Goal: Information Seeking & Learning: Learn about a topic

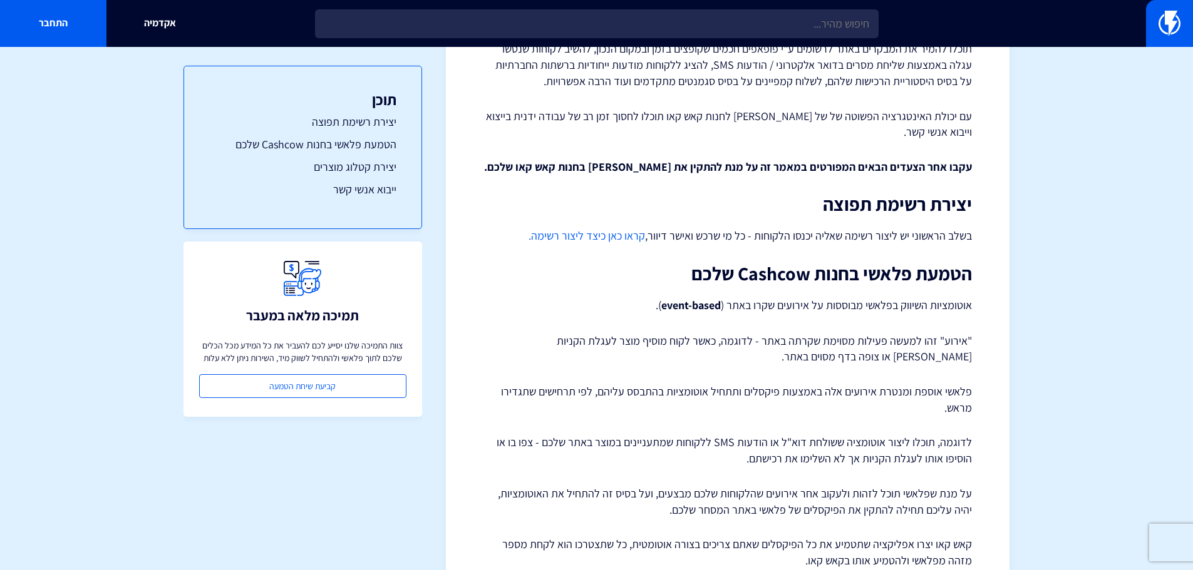
scroll to position [188, 0]
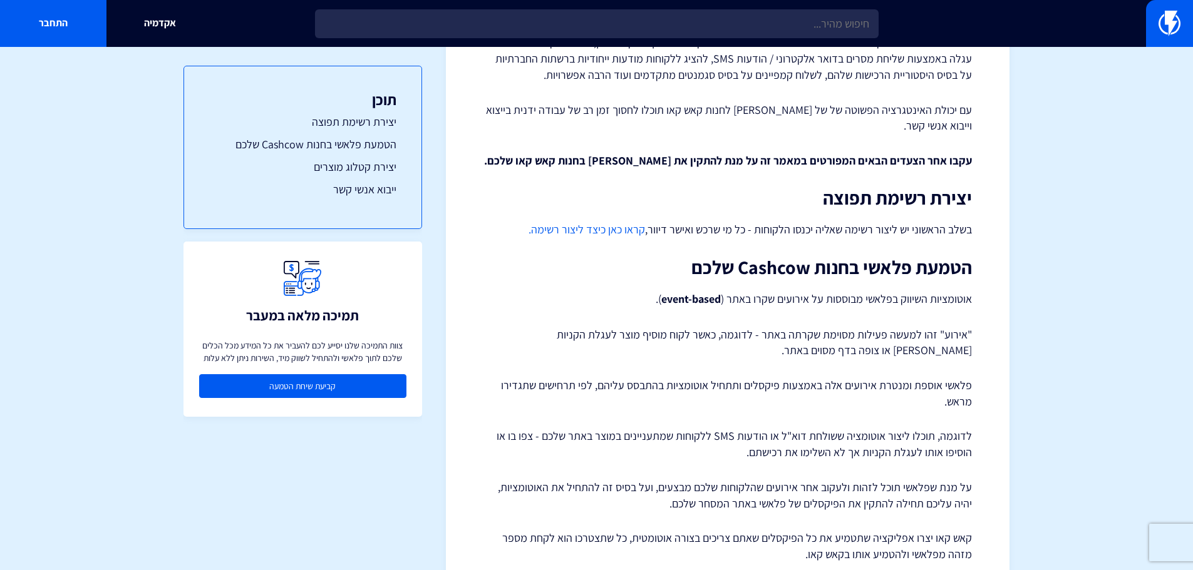
click at [305, 387] on link "קביעת שיחת הטמעה" at bounding box center [302, 386] width 207 height 24
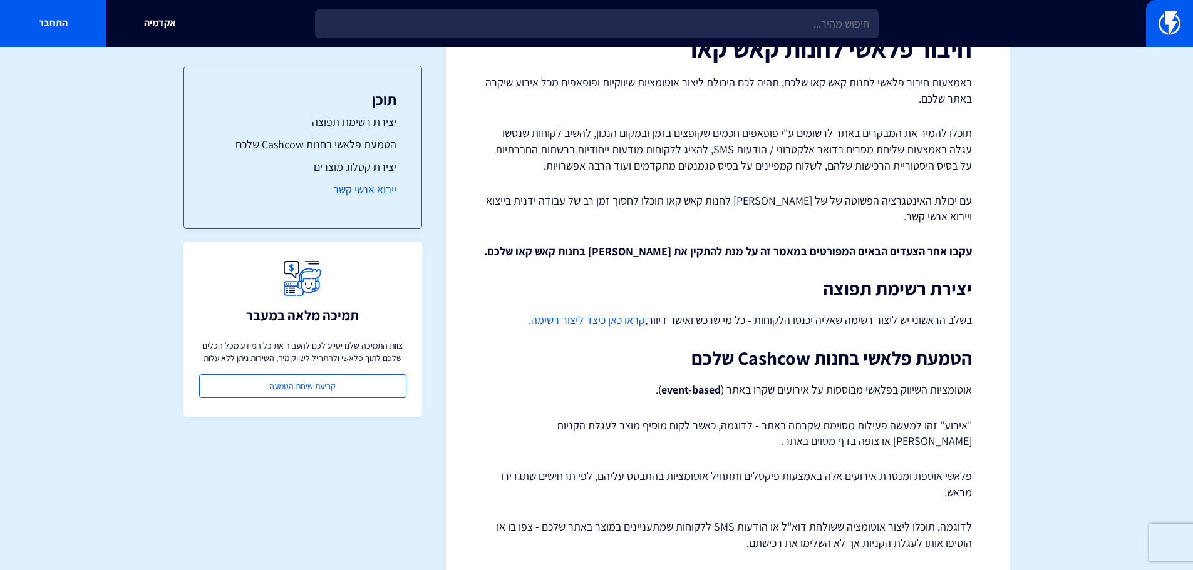
scroll to position [63, 0]
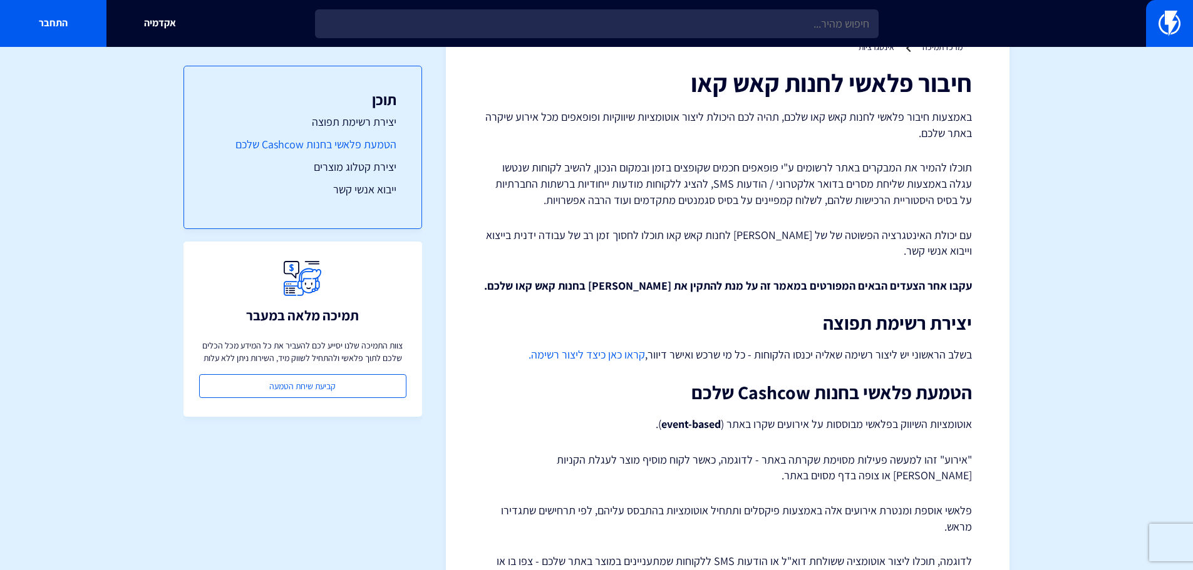
click at [334, 143] on link "הטמעת פלאשי בחנות Cashcow שלכם" at bounding box center [302, 144] width 187 height 16
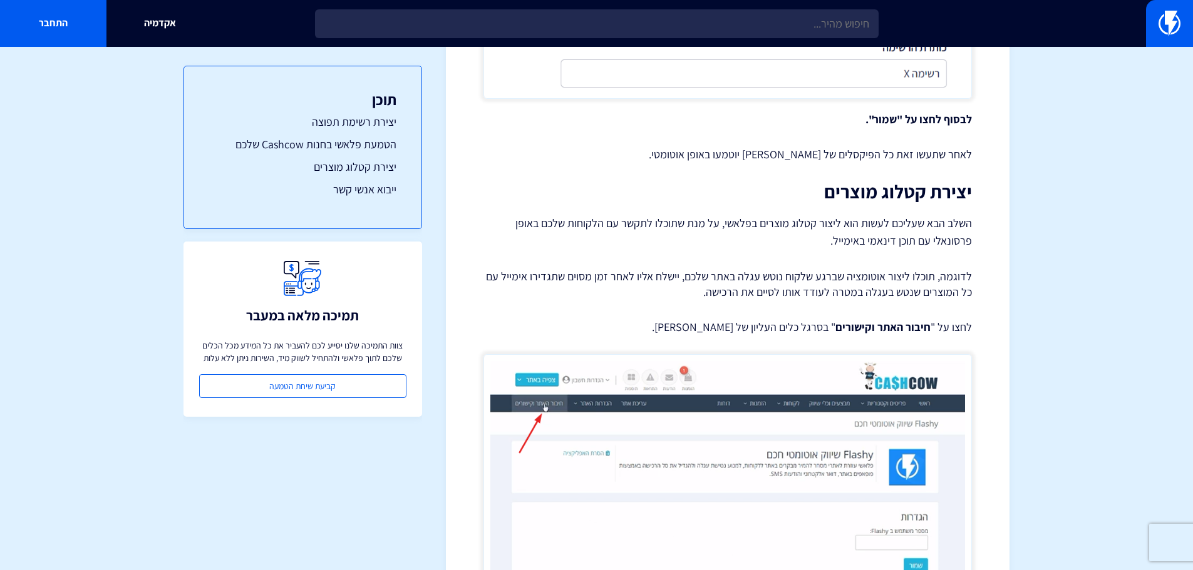
scroll to position [4233, 0]
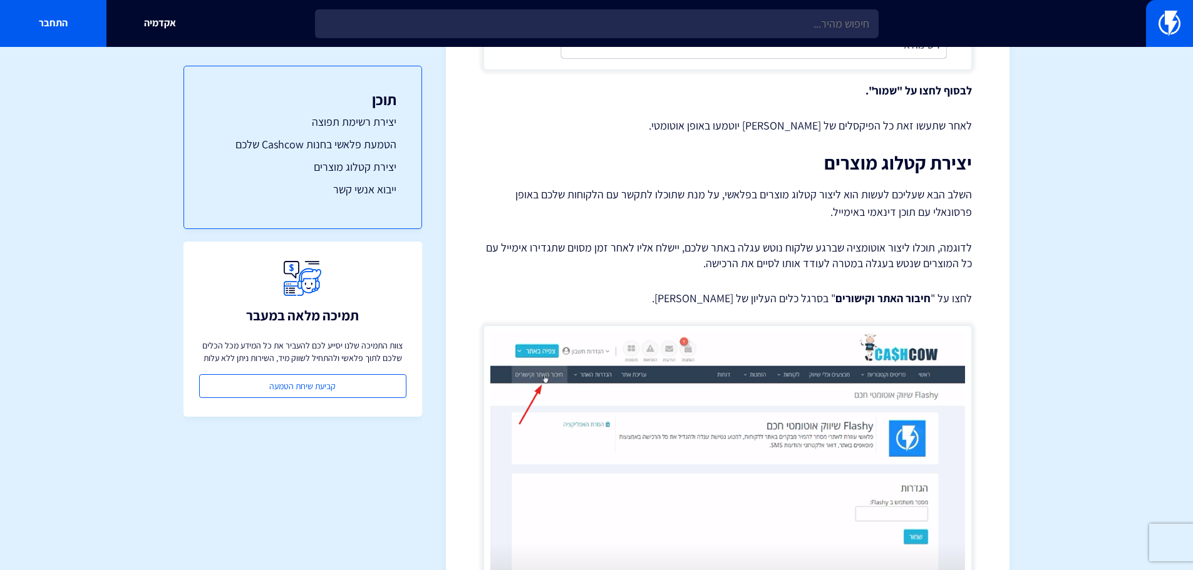
click at [745, 271] on p "לדוגמה, תוכלו ליצור אוטומציה שברגע שלקוח נוטש עגלה באתר שלכם, יישלח אליו לאחר ז…" at bounding box center [727, 256] width 488 height 32
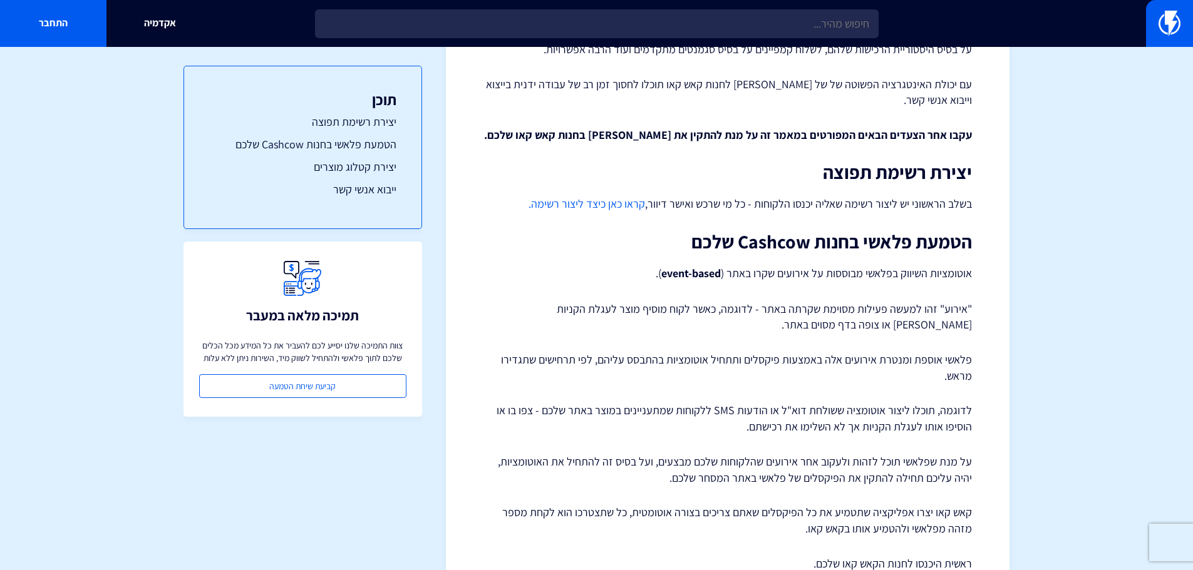
scroll to position [250, 0]
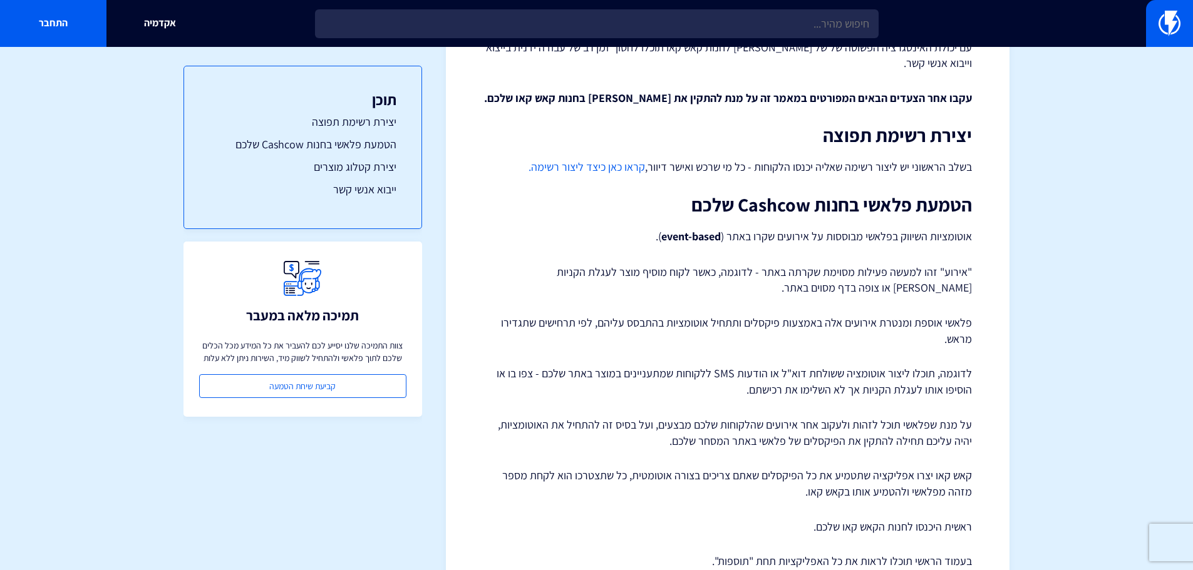
click at [615, 167] on link "קראו כאן כיצד ליצור רשימה." at bounding box center [586, 167] width 116 height 14
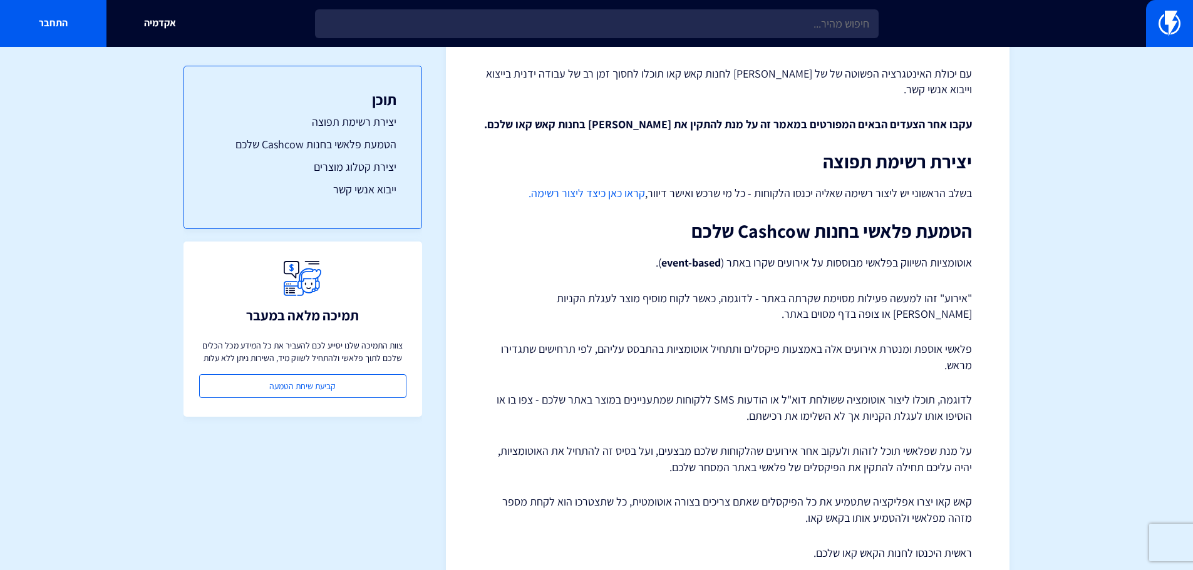
scroll to position [0, 0]
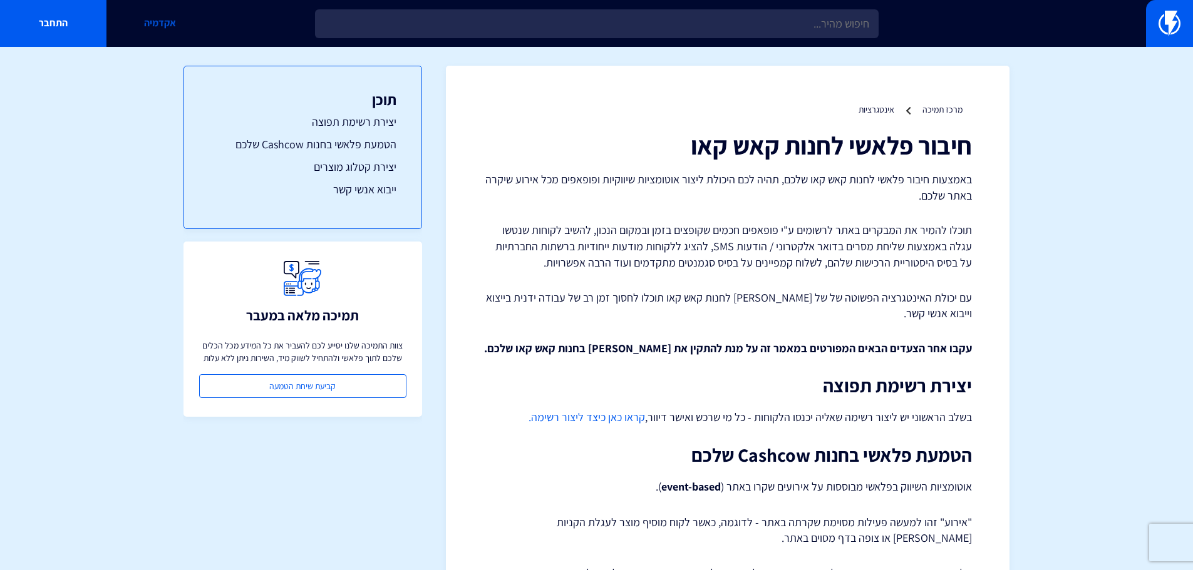
click at [151, 18] on link "אקדמיה" at bounding box center [159, 23] width 106 height 47
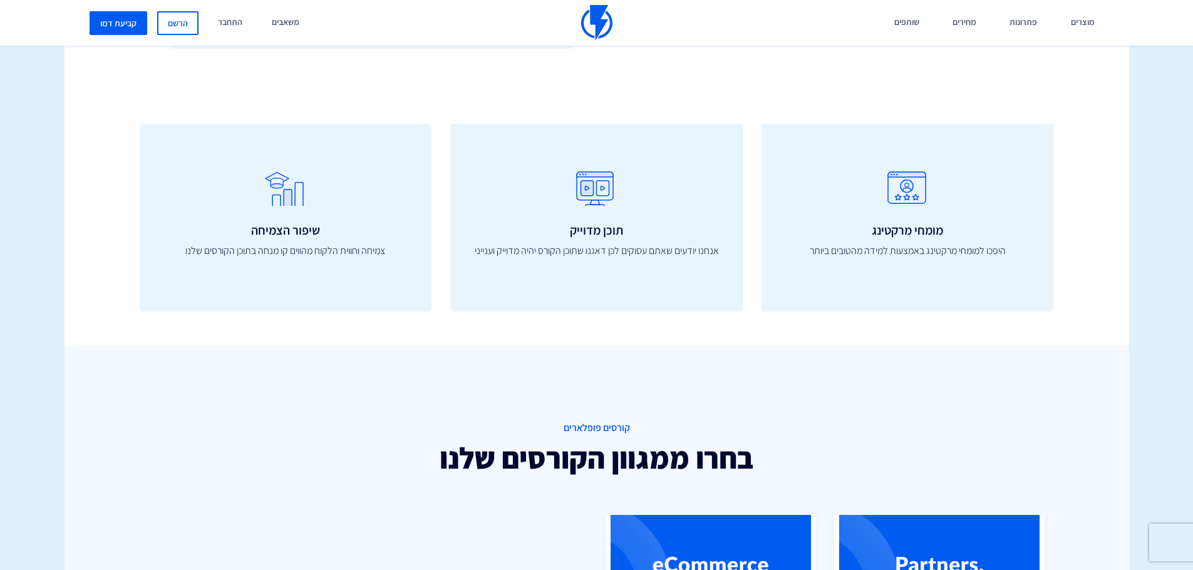
scroll to position [814, 0]
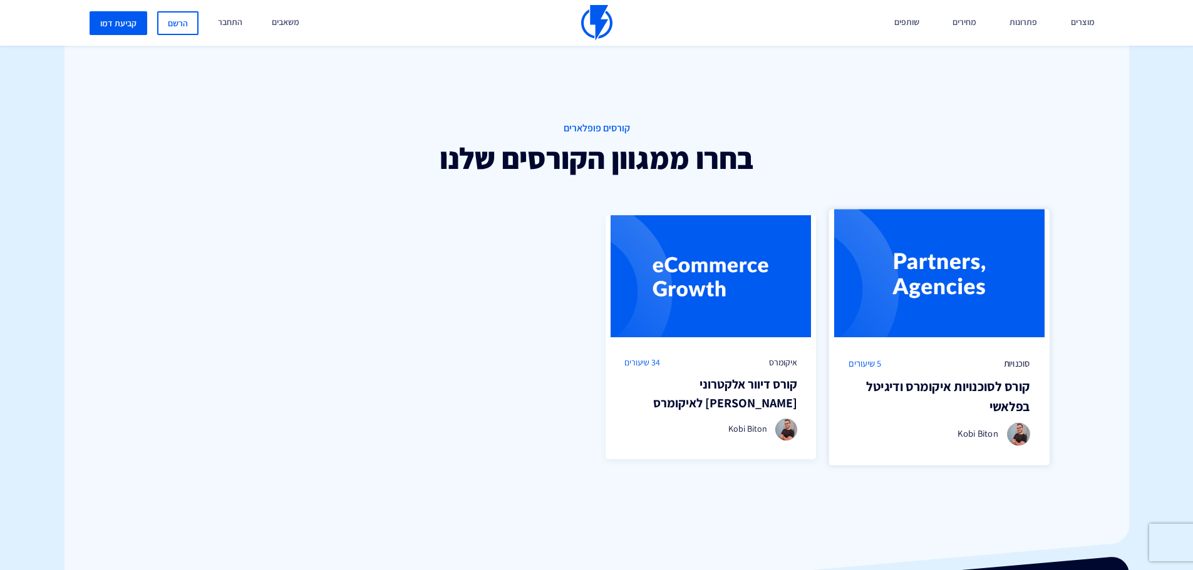
click at [907, 315] on img at bounding box center [939, 274] width 221 height 128
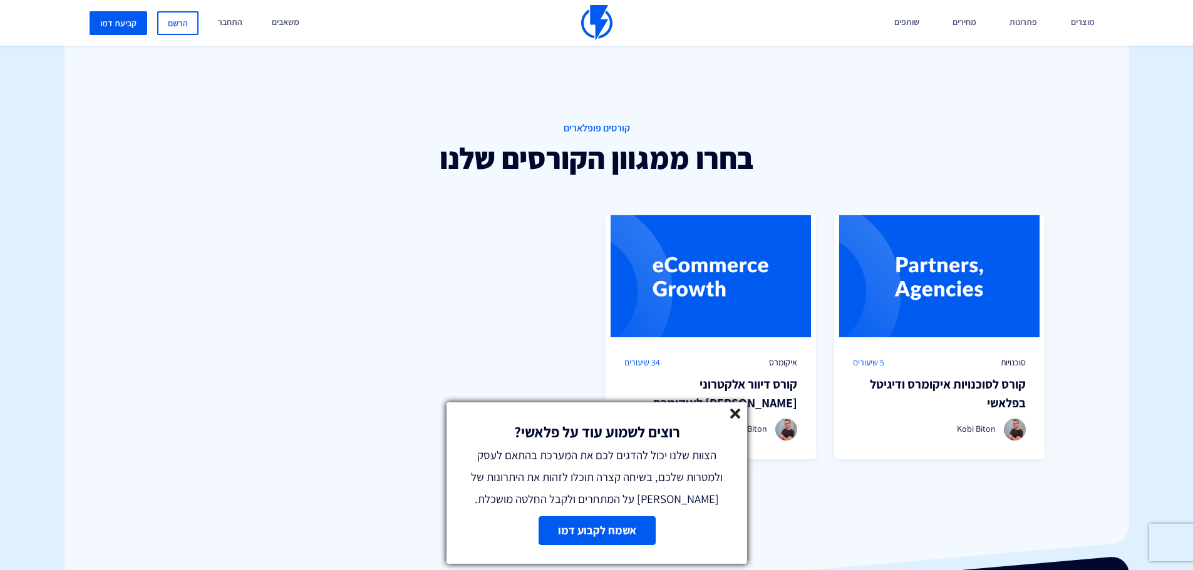
click at [729, 410] on div "רוצים לשמוע עוד על פלאשי? הצוות שלנו יכול להדגים לכם את המערכת בהתאם לעסק ולמטר…" at bounding box center [596, 457] width 301 height 108
click at [744, 416] on div "רוצים לשמוע עוד על פלאשי? הצוות שלנו יכול להדגים לכם את המערכת בהתאם לעסק ולמטר…" at bounding box center [596, 457] width 301 height 108
click at [738, 413] on icon at bounding box center [735, 414] width 11 height 11
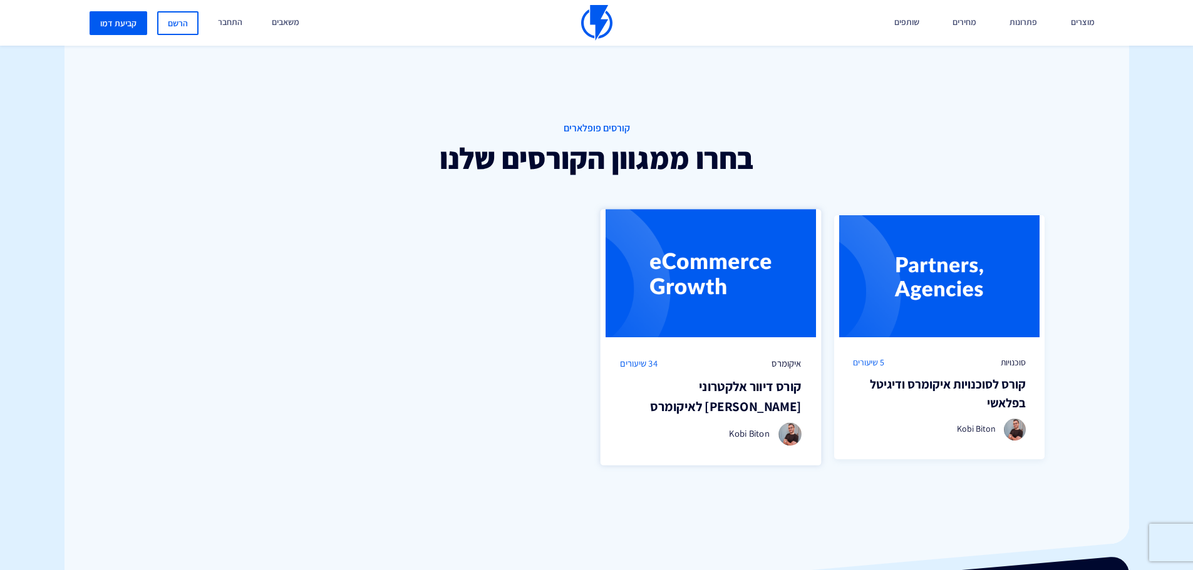
click at [743, 296] on img at bounding box center [710, 274] width 221 height 128
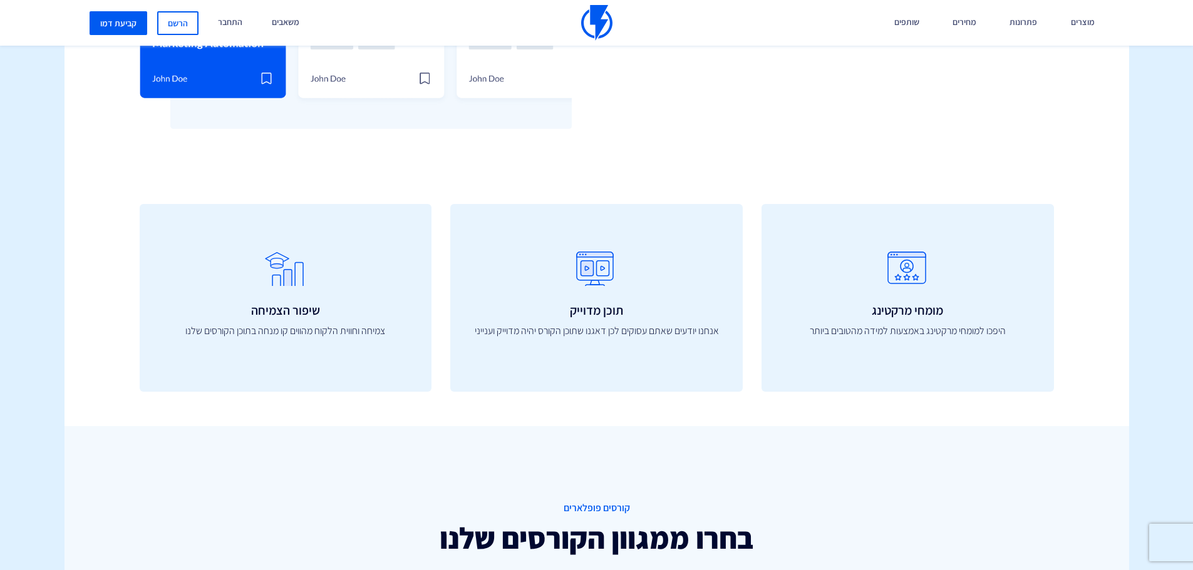
scroll to position [313, 0]
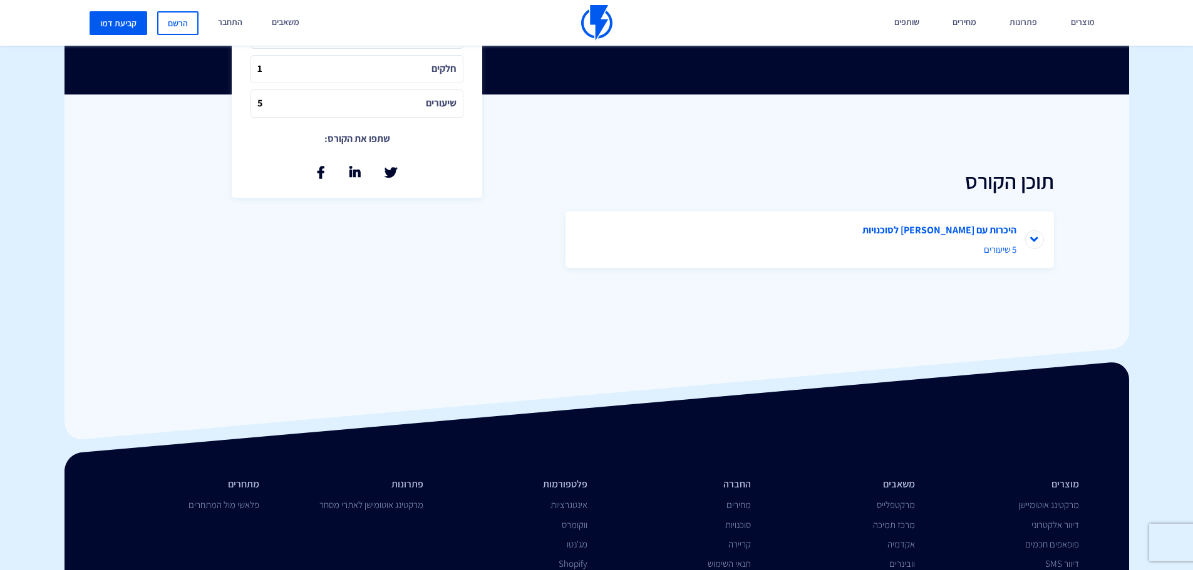
click at [1036, 239] on li "היכרות עם פלאשי לסוכנויות 5 שיעורים" at bounding box center [809, 240] width 488 height 56
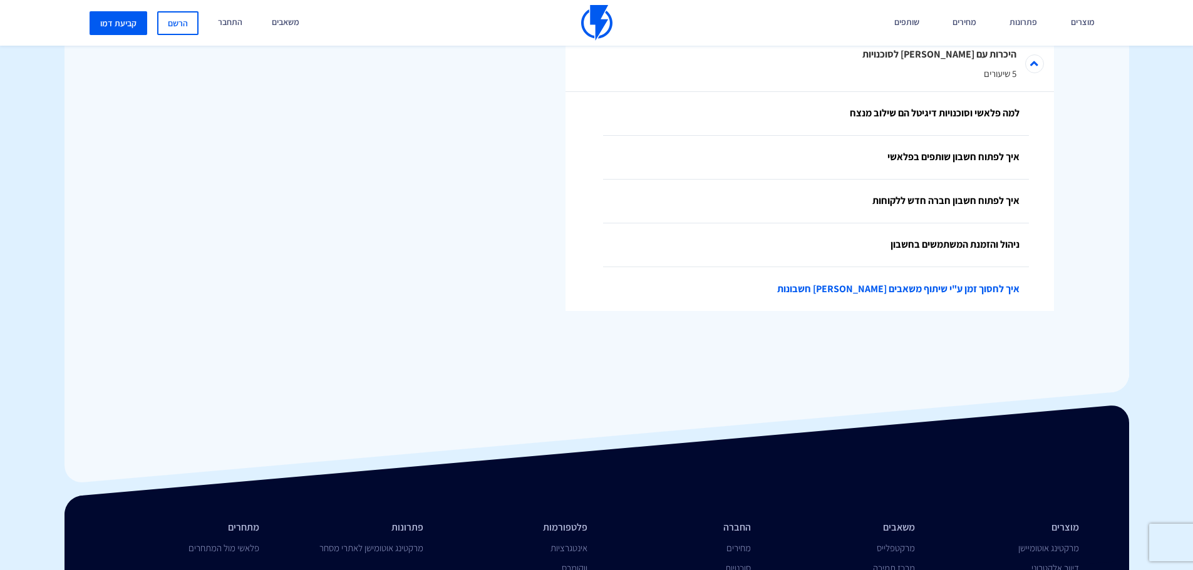
scroll to position [532, 0]
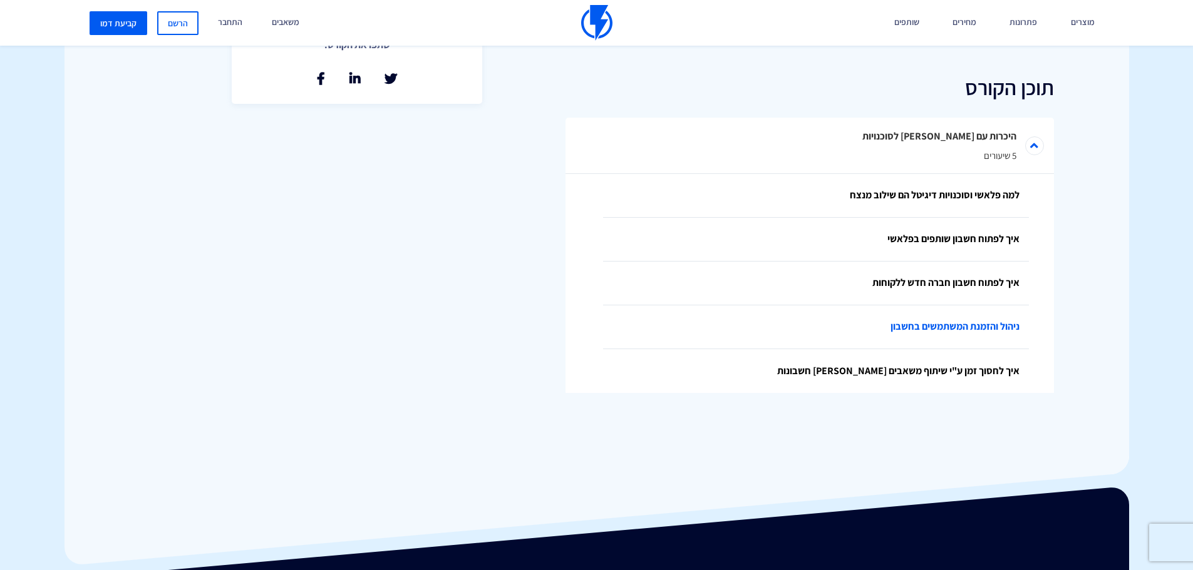
click at [935, 317] on link "ניהול והזמנת המשתמשים בחשבון" at bounding box center [816, 328] width 426 height 44
click at [954, 287] on link "איך לפתוח חשבון חברה חדש ללקוחות" at bounding box center [816, 284] width 426 height 44
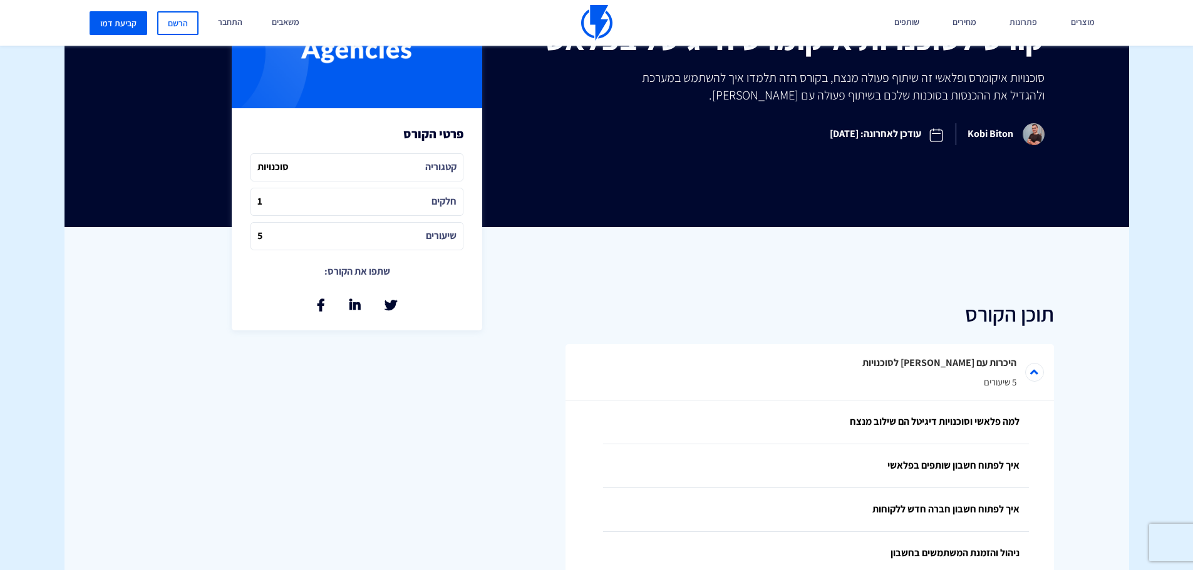
scroll to position [282, 0]
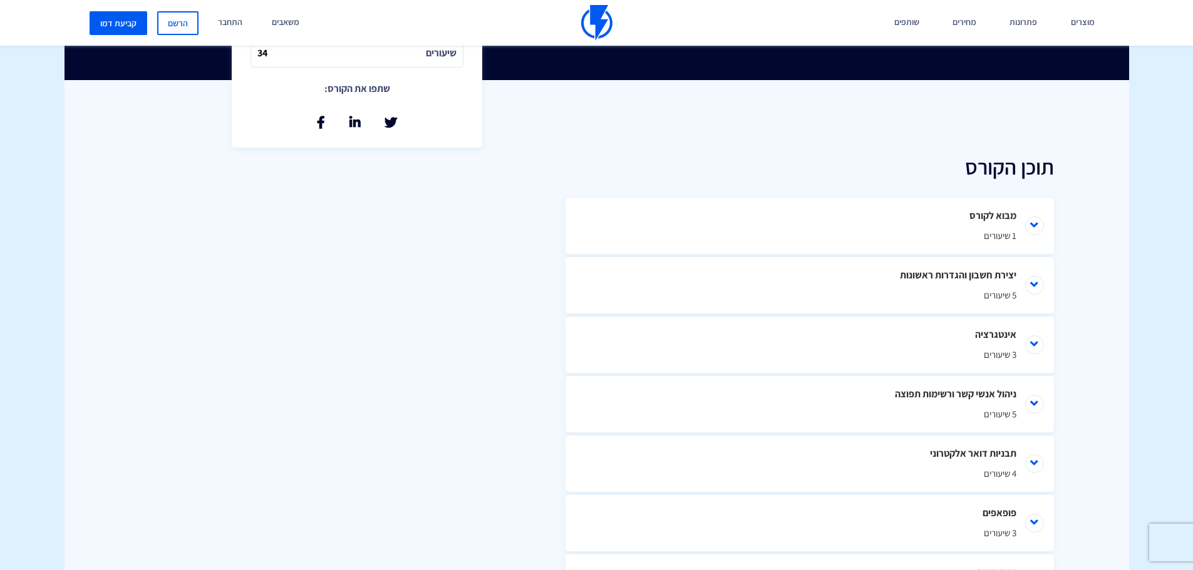
scroll to position [563, 0]
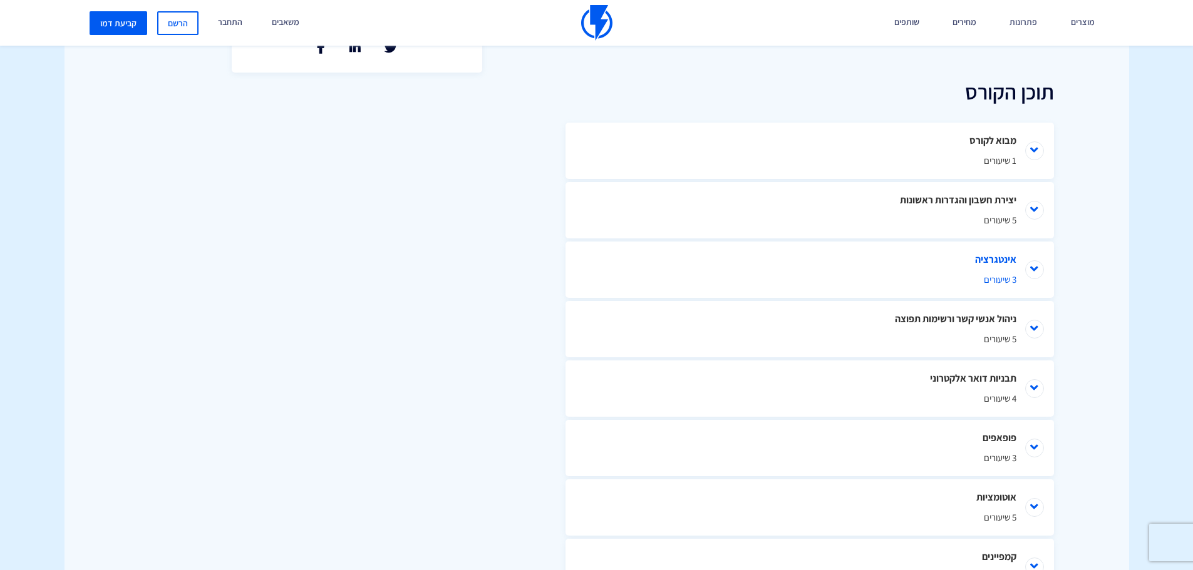
click at [1031, 273] on li "אינטגרציה 3 שיעורים" at bounding box center [809, 270] width 488 height 56
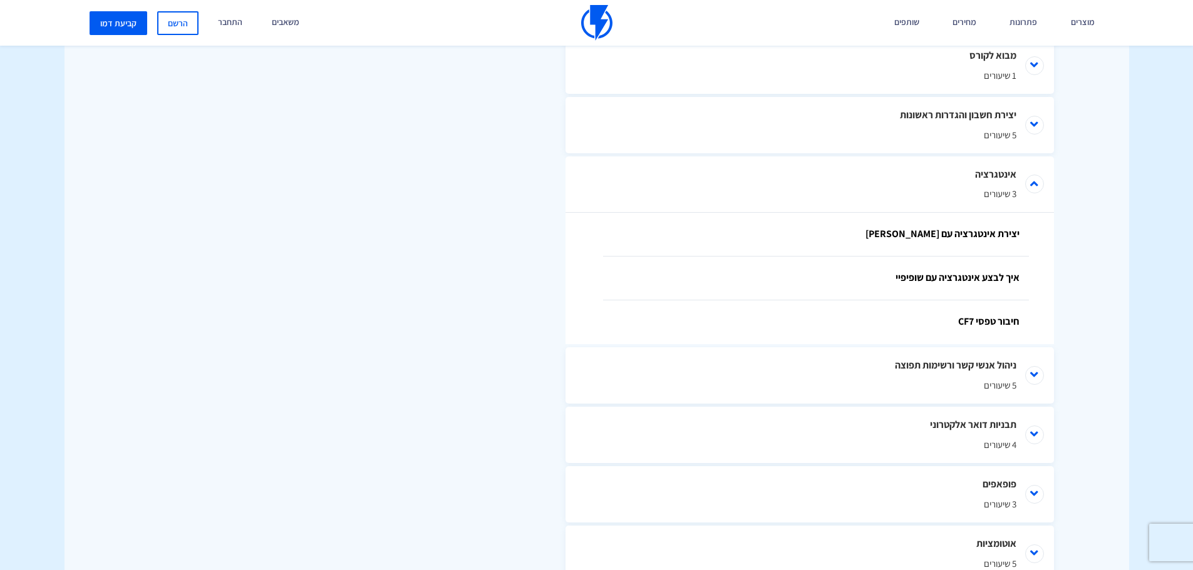
scroll to position [626, 0]
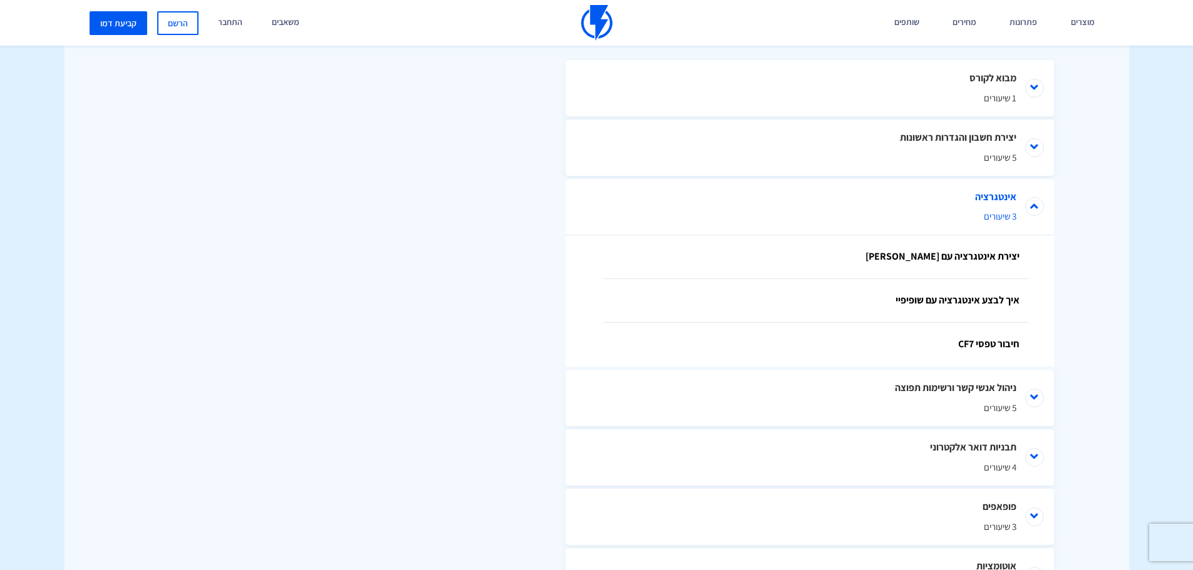
click at [1035, 205] on li "אינטגרציה 3 שיעורים" at bounding box center [809, 207] width 488 height 56
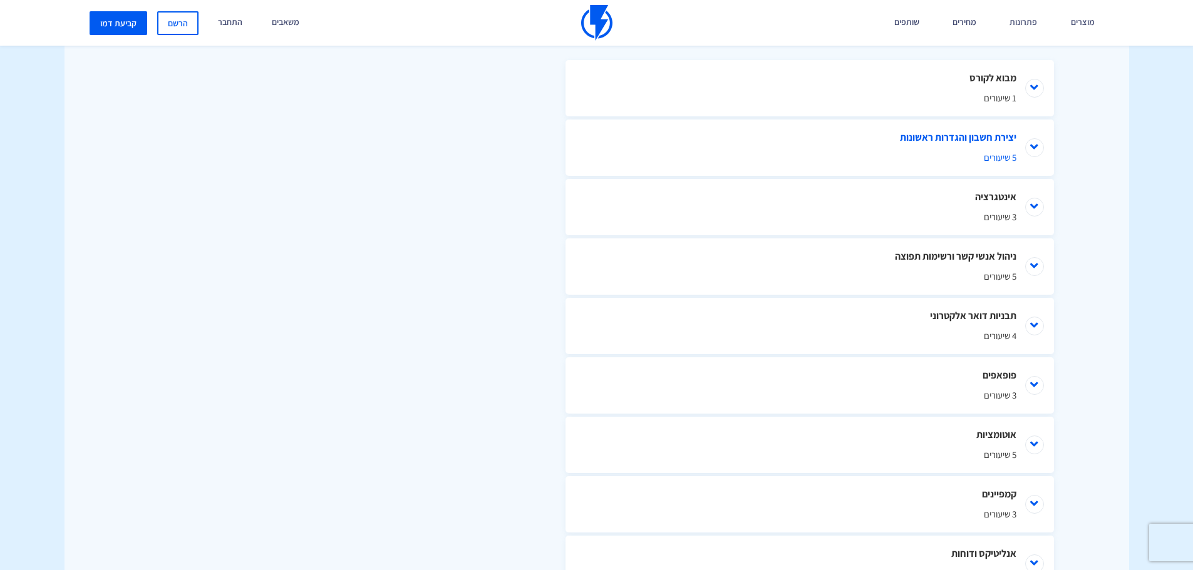
click at [1031, 143] on li "יצירת חשבון והגדרות ראשונות 5 שיעורים" at bounding box center [809, 148] width 488 height 56
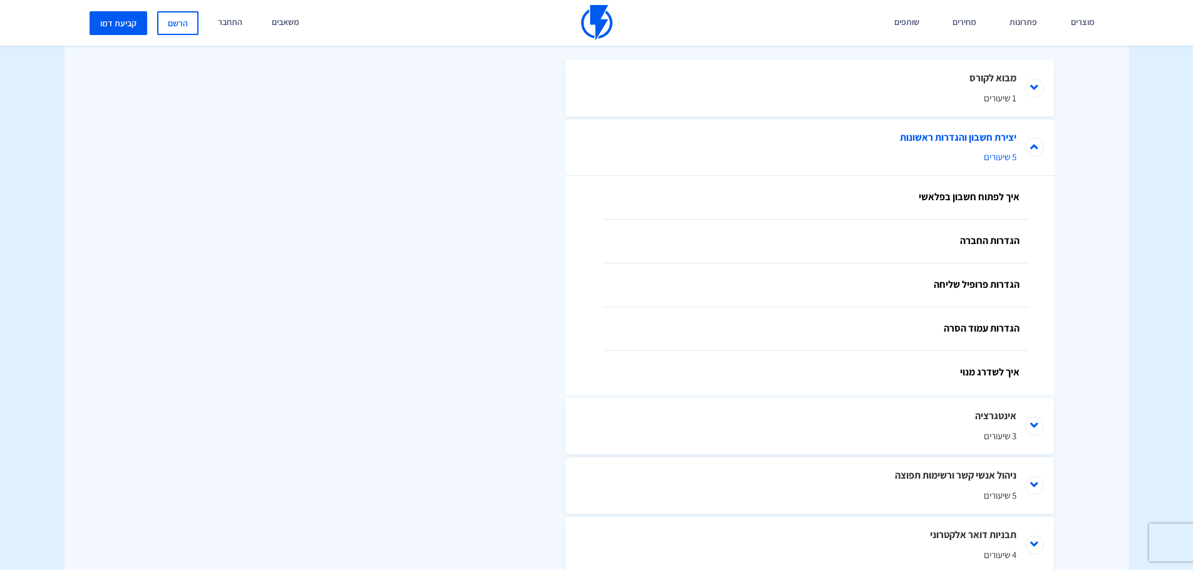
click at [1032, 143] on li "יצירת חשבון והגדרות ראשונות 5 שיעורים" at bounding box center [809, 148] width 488 height 56
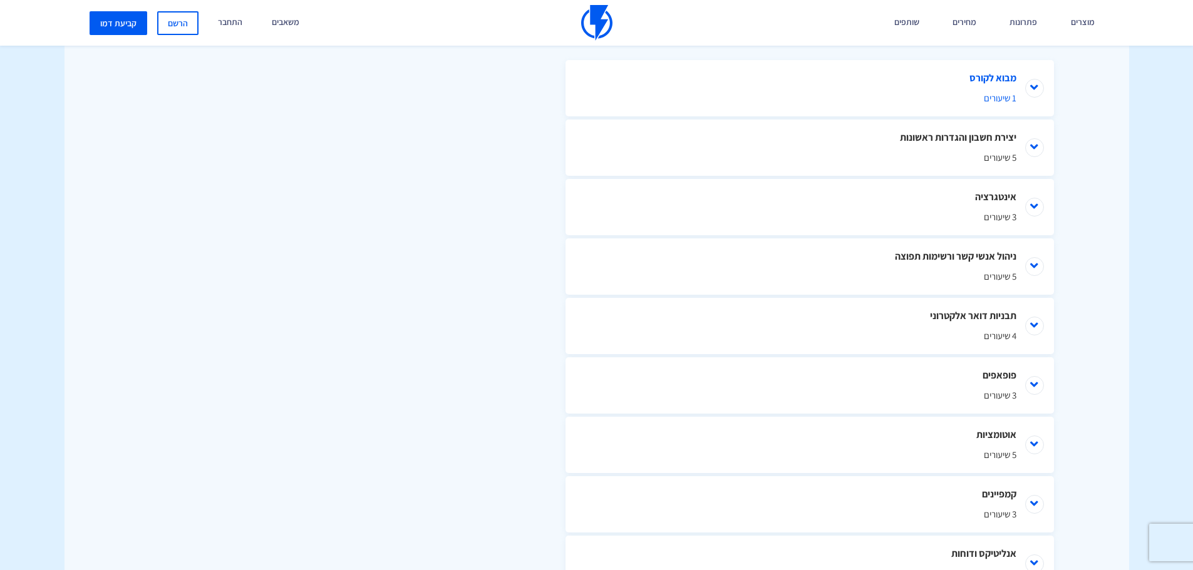
click at [1035, 86] on li "מבוא לקורס 1 שיעורים" at bounding box center [809, 88] width 488 height 56
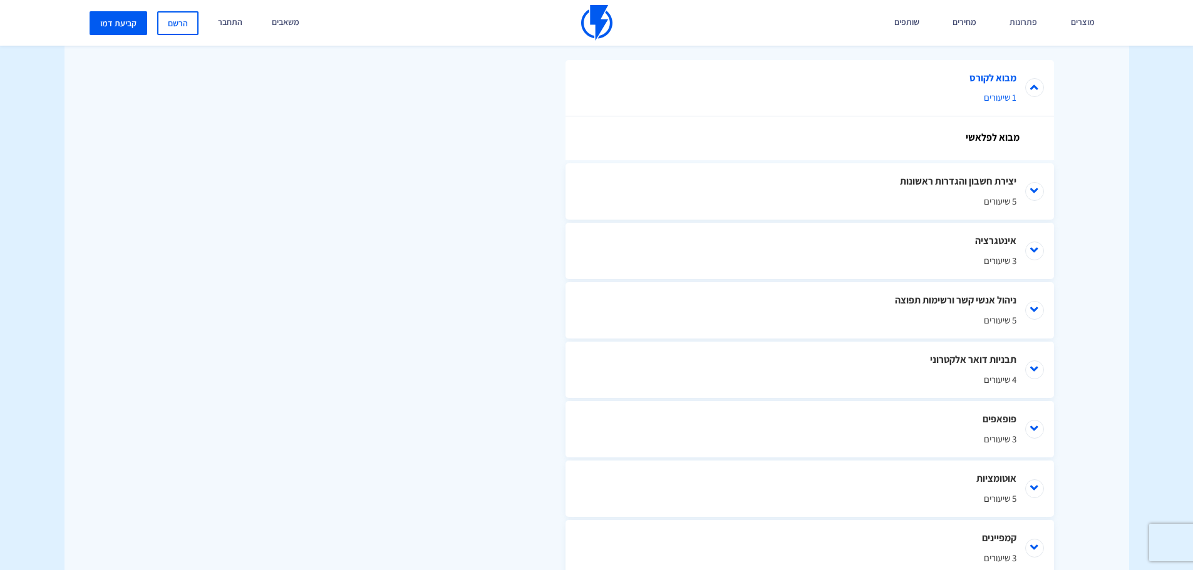
click at [1035, 86] on li "מבוא לקורס 1 שיעורים" at bounding box center [809, 88] width 488 height 56
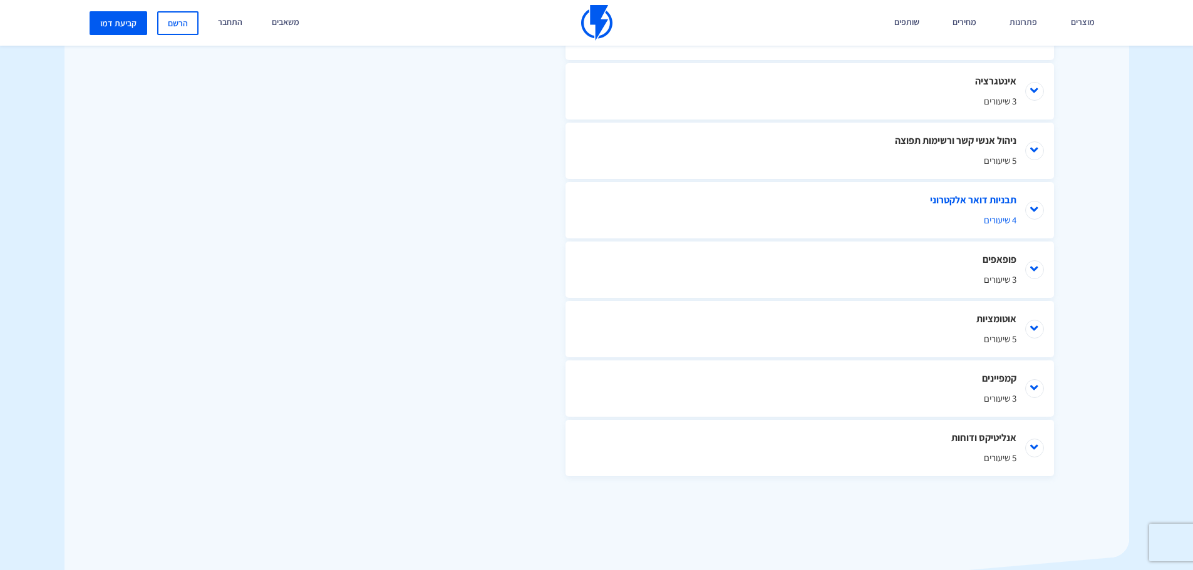
scroll to position [751, 0]
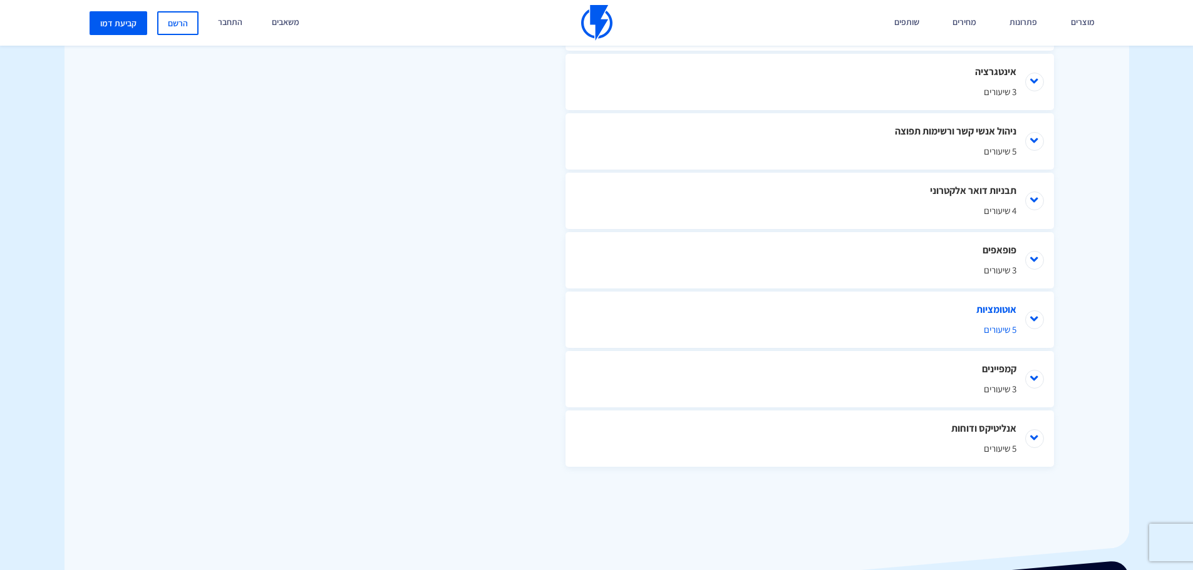
click at [1039, 318] on li "אוטומציות 5 שיעורים" at bounding box center [809, 320] width 488 height 56
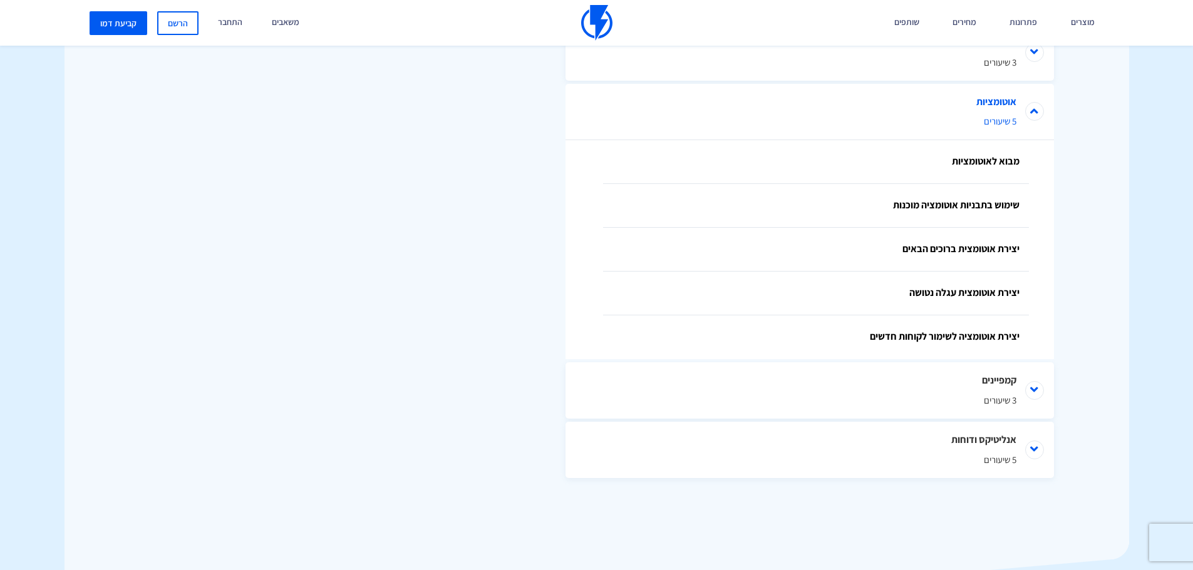
scroll to position [970, 0]
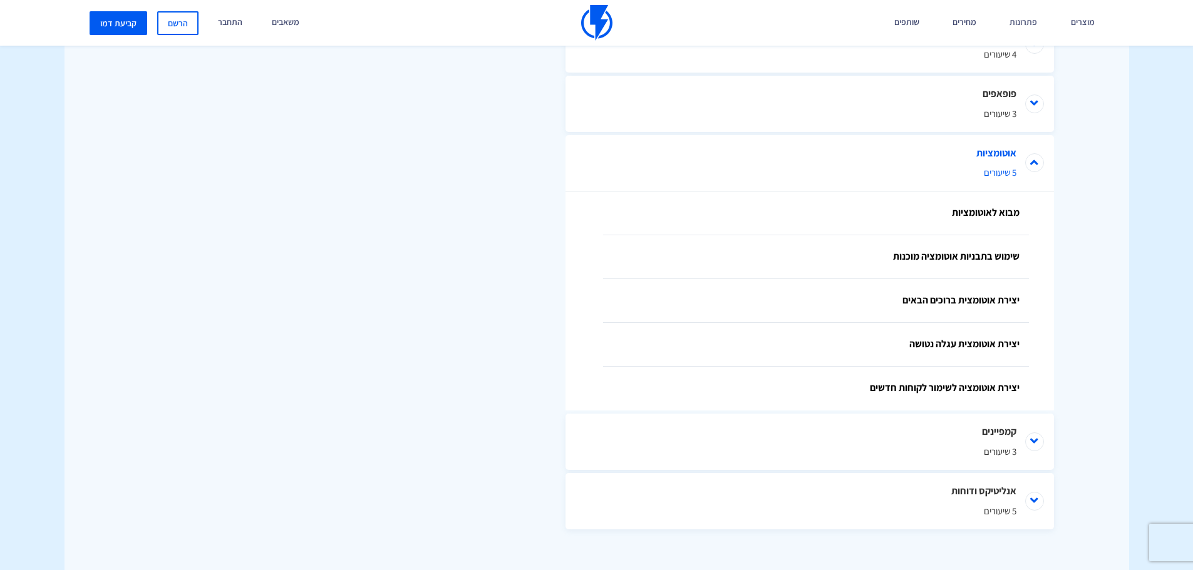
click at [1032, 167] on li "אוטומציות 5 שיעורים" at bounding box center [809, 163] width 488 height 56
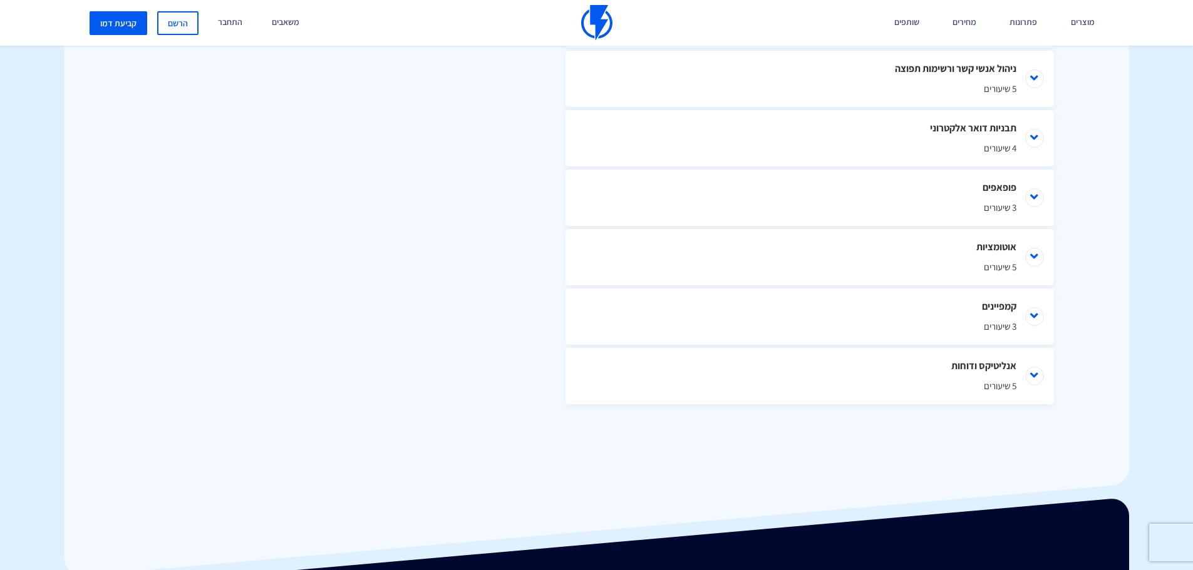
click at [1032, 377] on li "אנליטיקס ודוחות 5 שיעורים" at bounding box center [809, 376] width 488 height 56
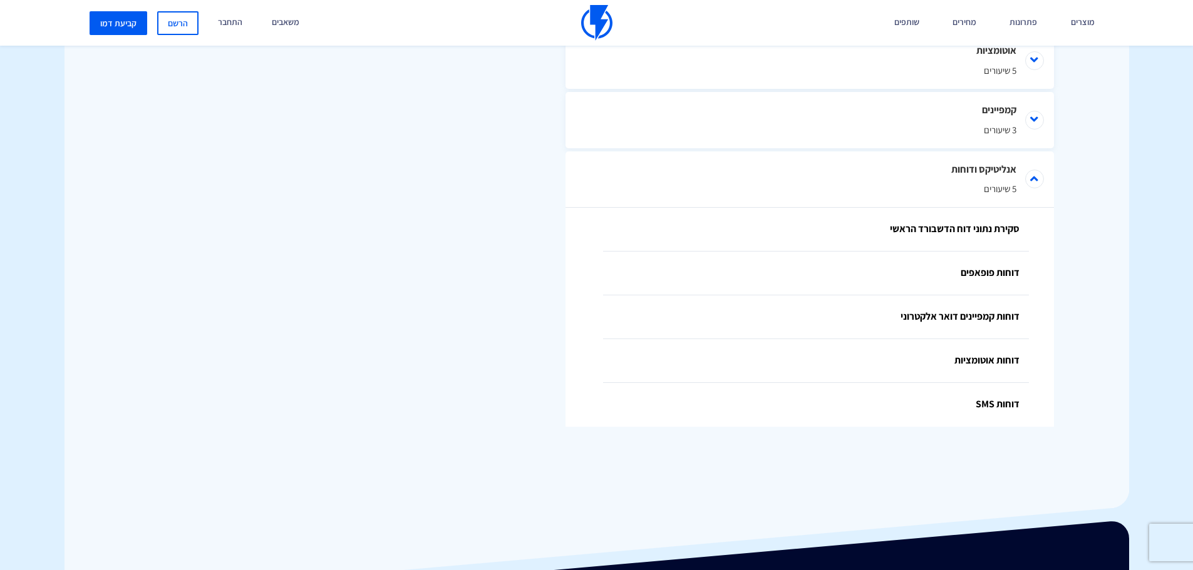
scroll to position [1033, 0]
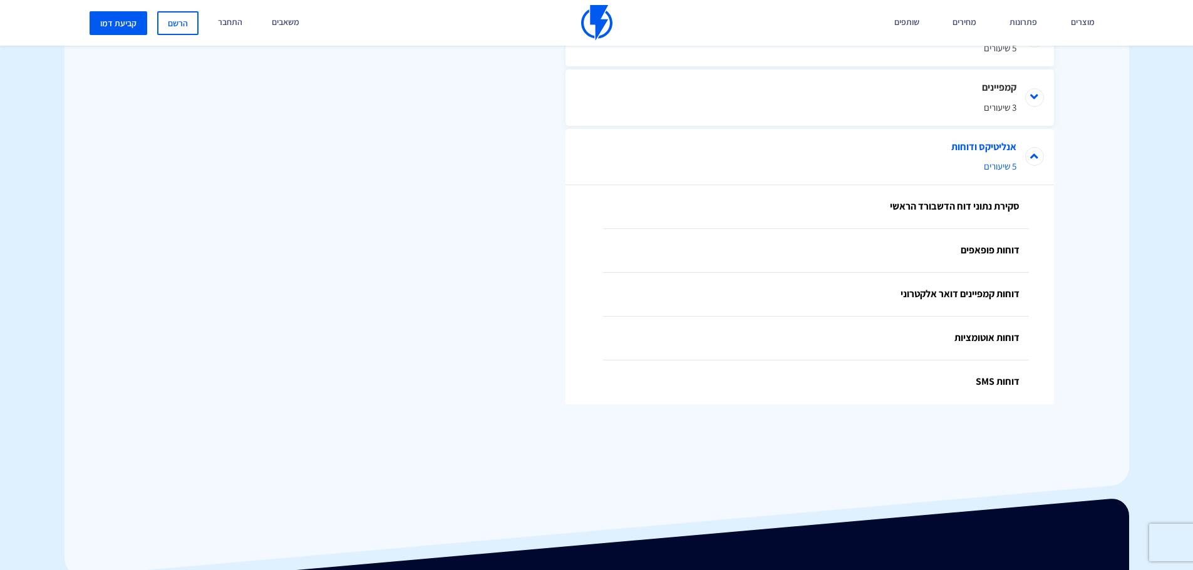
click at [1034, 163] on li "אנליטיקס ודוחות 5 שיעורים" at bounding box center [809, 157] width 488 height 56
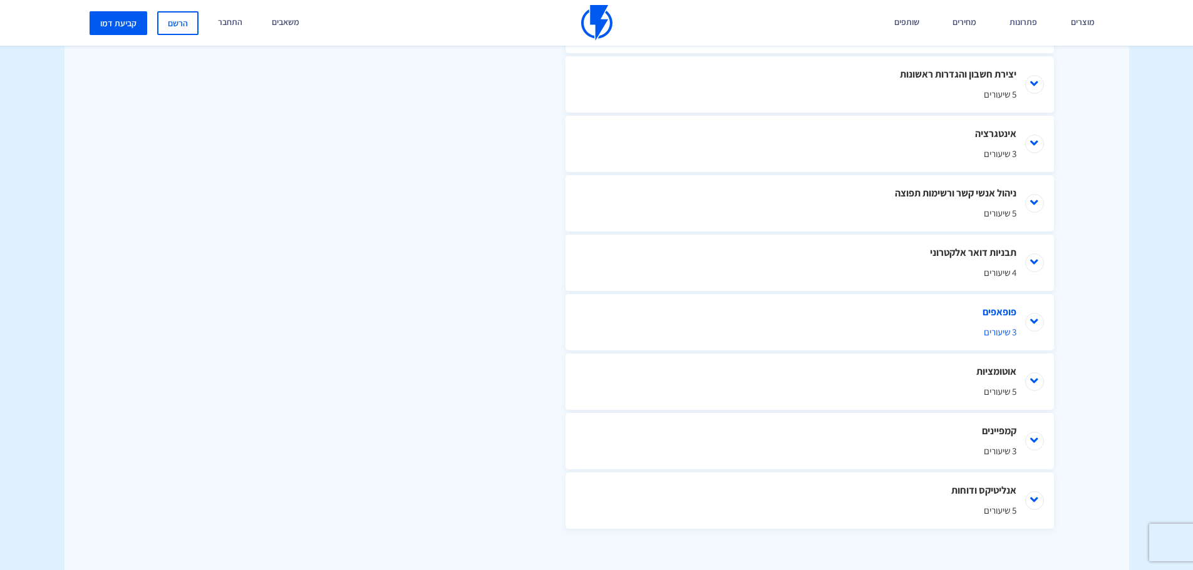
scroll to position [689, 0]
click at [1036, 263] on li "תבניות דואר אלקטרוני 4 שיעורים" at bounding box center [809, 263] width 488 height 56
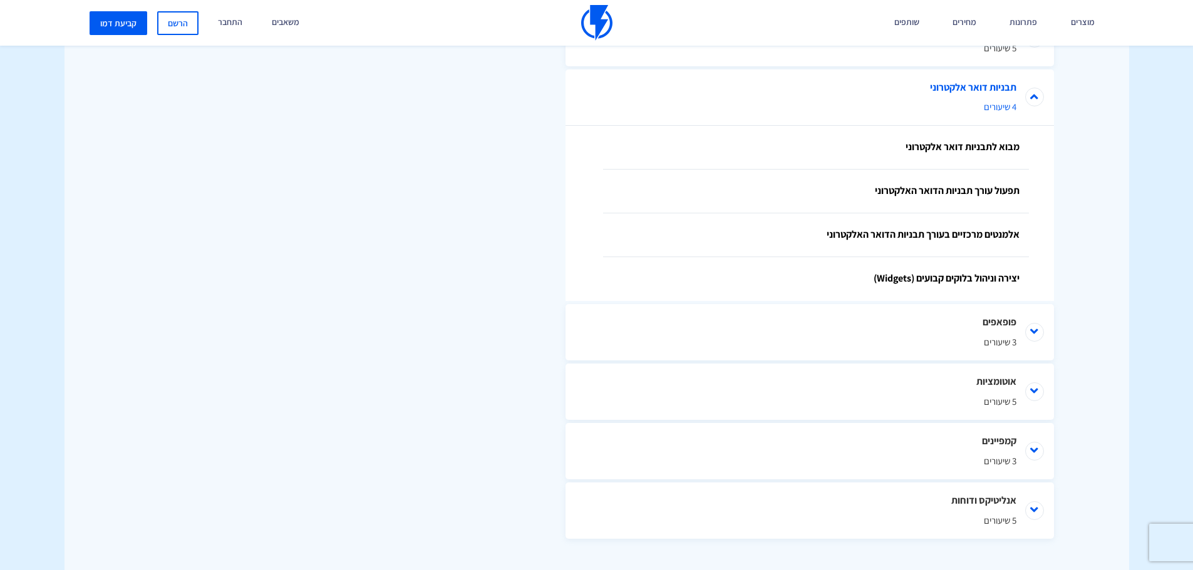
scroll to position [864, 0]
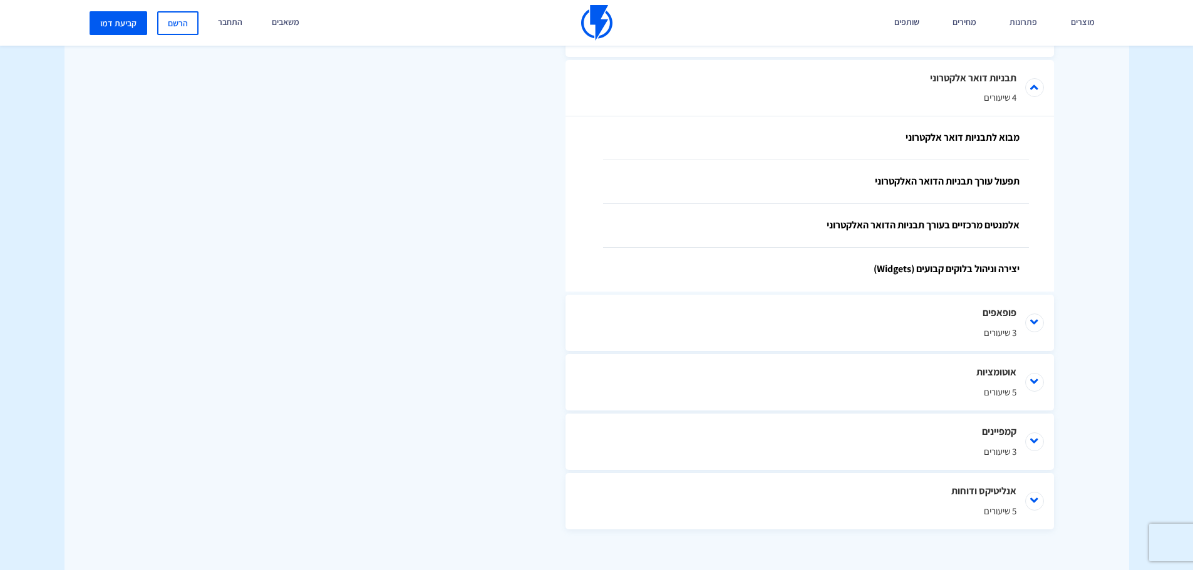
click at [1036, 85] on li "תבניות דואר אלקטרוני 4 שיעורים" at bounding box center [809, 88] width 488 height 56
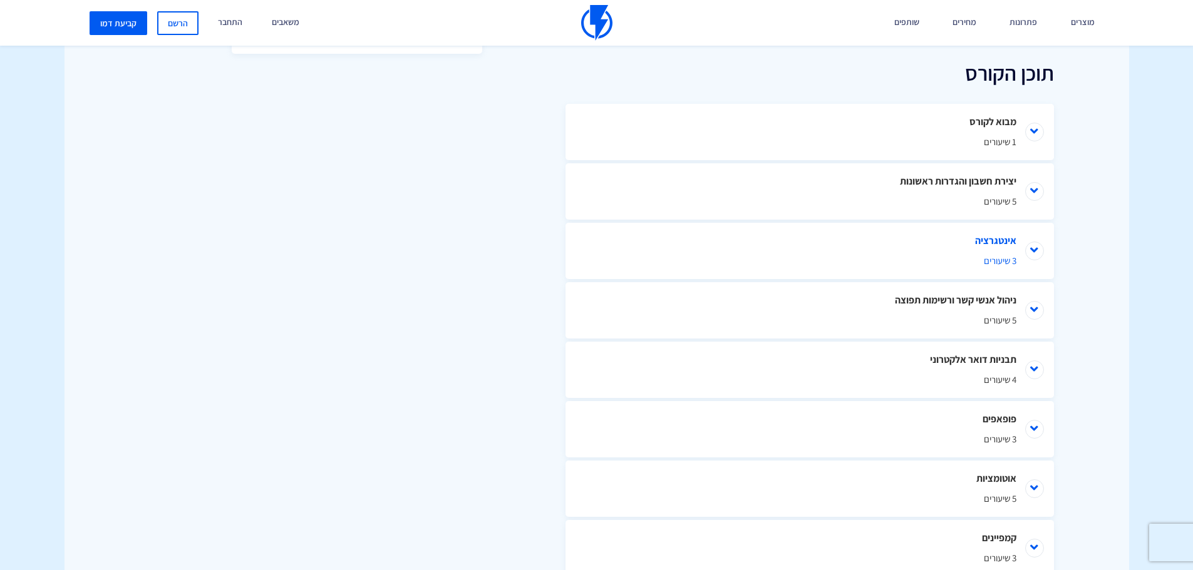
scroll to position [563, 0]
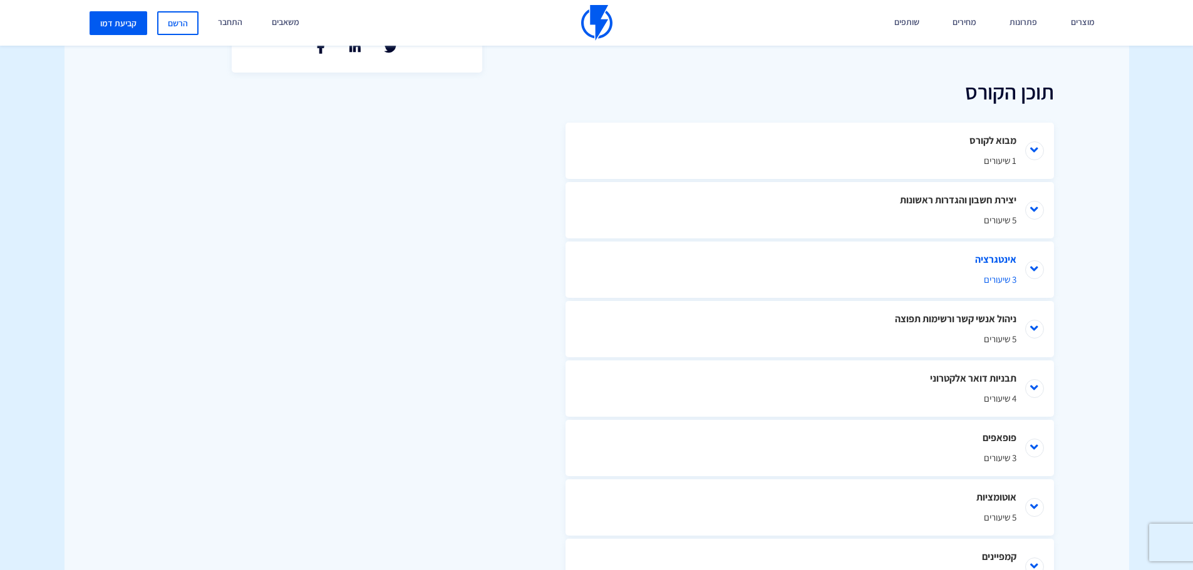
click at [1036, 267] on li "אינטגרציה 3 שיעורים" at bounding box center [809, 270] width 488 height 56
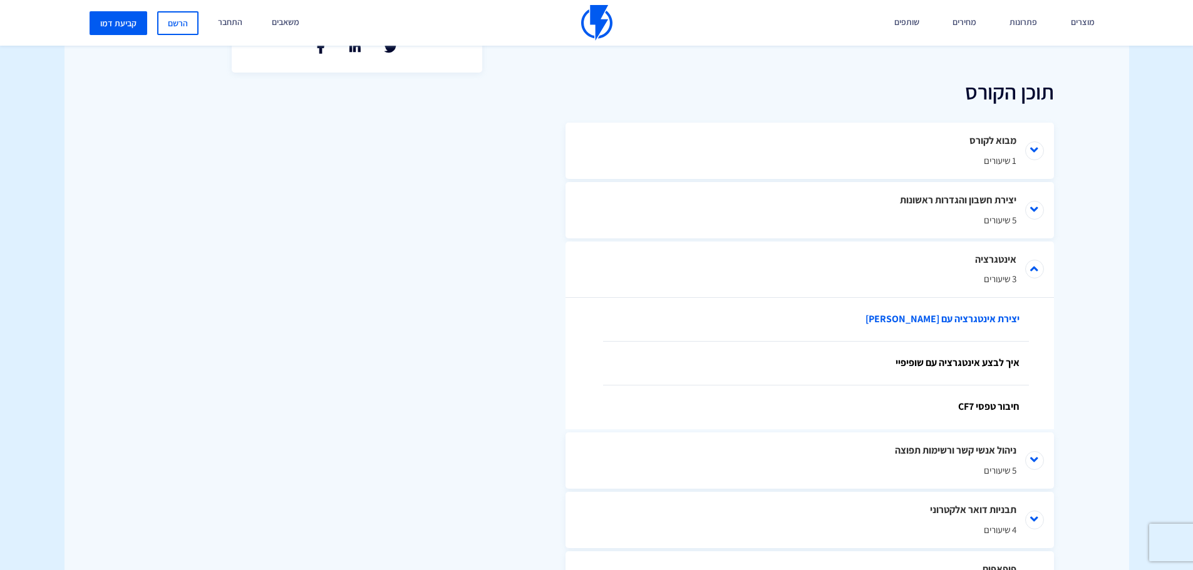
click at [990, 322] on link "יצירת אינטגרציה עם ווקומרס" at bounding box center [816, 320] width 426 height 44
click at [1034, 265] on li "אינטגרציה 3 שיעורים" at bounding box center [809, 270] width 488 height 56
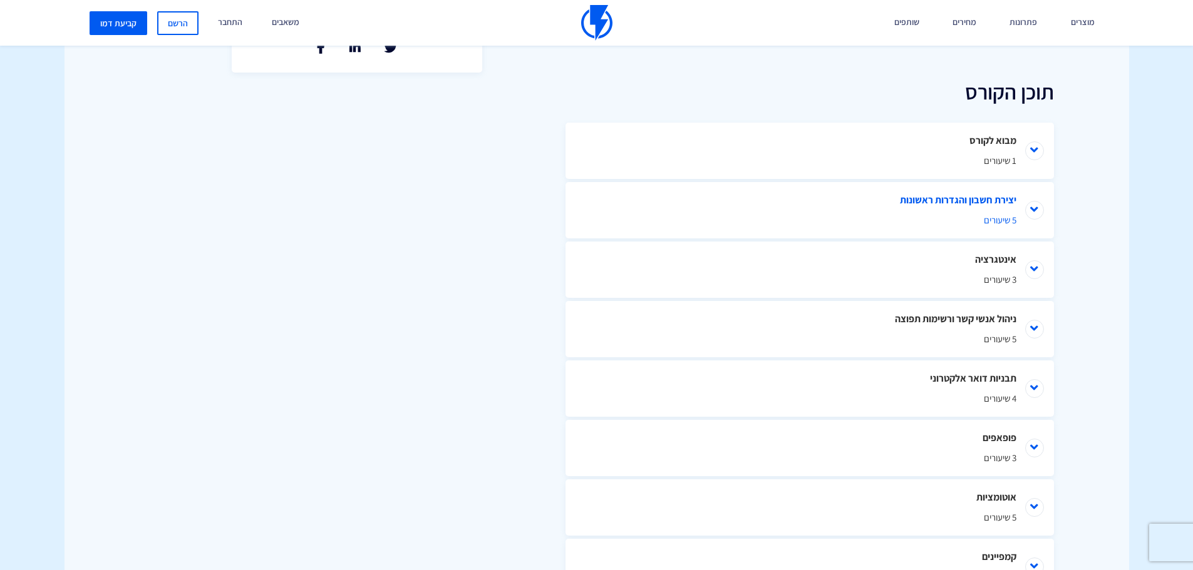
click at [1031, 203] on li "יצירת חשבון והגדרות ראשונות 5 שיעורים" at bounding box center [809, 210] width 488 height 56
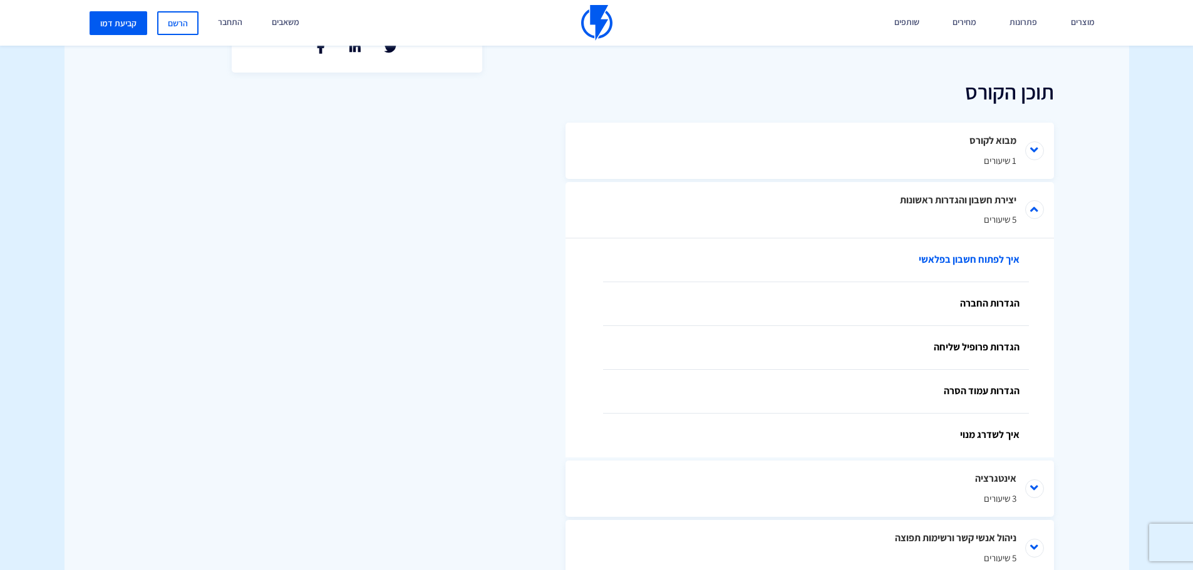
click at [995, 257] on link "איך לפתוח חשבון בפלאשי" at bounding box center [816, 261] width 426 height 44
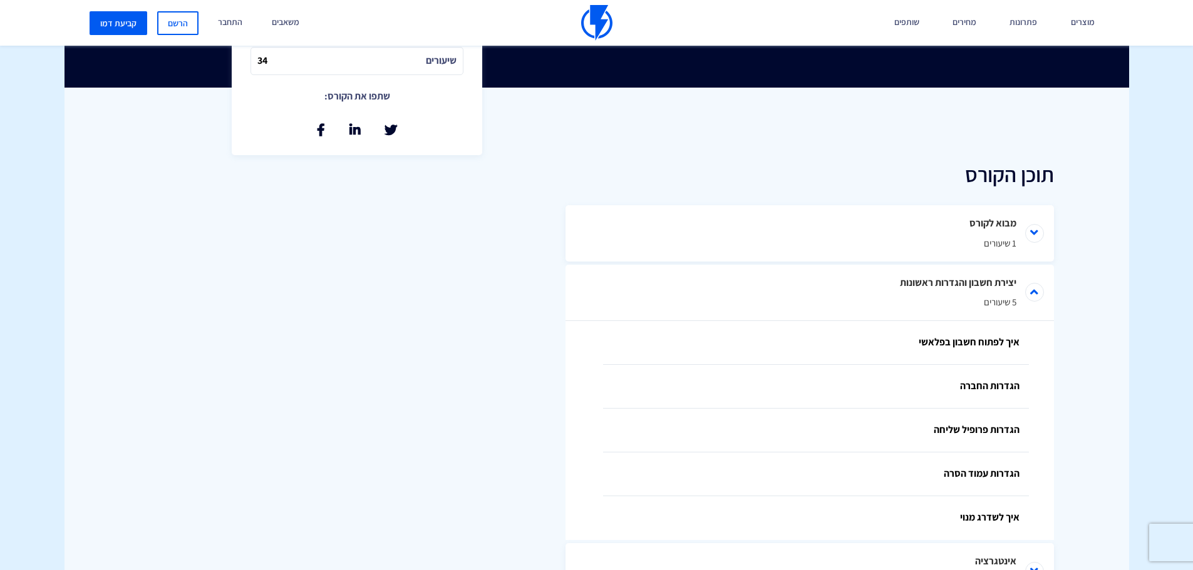
scroll to position [376, 0]
